Goal: Information Seeking & Learning: Learn about a topic

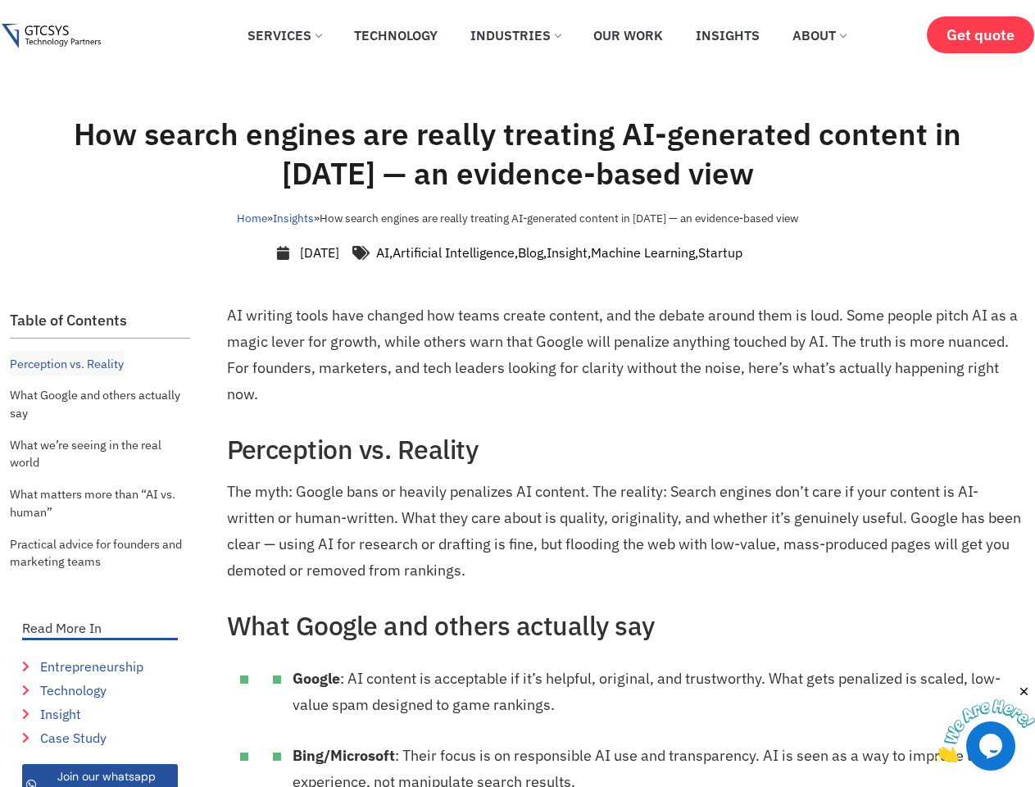
click at [985, 723] on img at bounding box center [985, 731] width 102 height 65
